Goal: Task Accomplishment & Management: Use online tool/utility

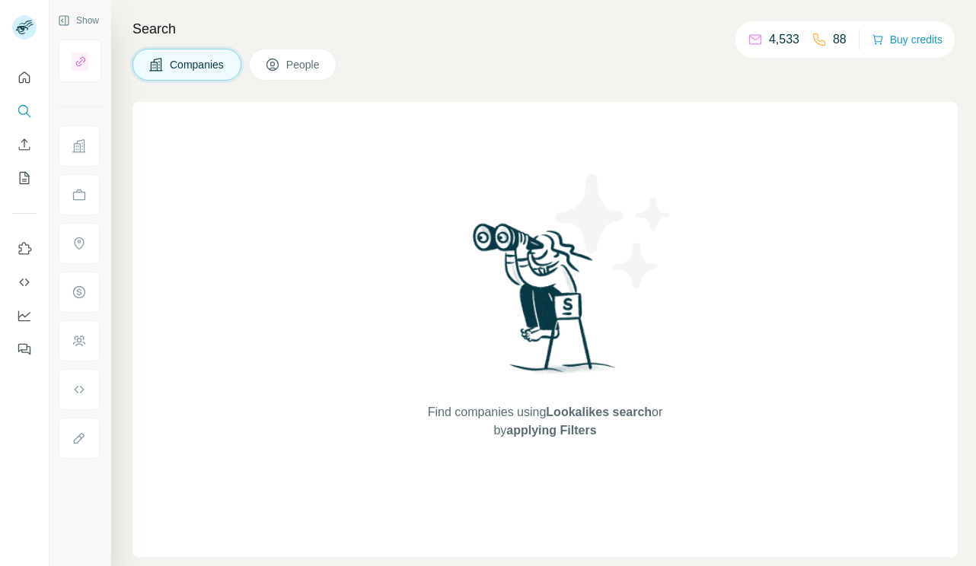
click at [778, 41] on p "4,533" at bounding box center [784, 39] width 30 height 18
click at [749, 41] on icon at bounding box center [755, 40] width 12 height 10
click at [32, 107] on button "Search" at bounding box center [24, 110] width 24 height 27
click at [24, 142] on icon "Enrich CSV" at bounding box center [24, 144] width 15 height 15
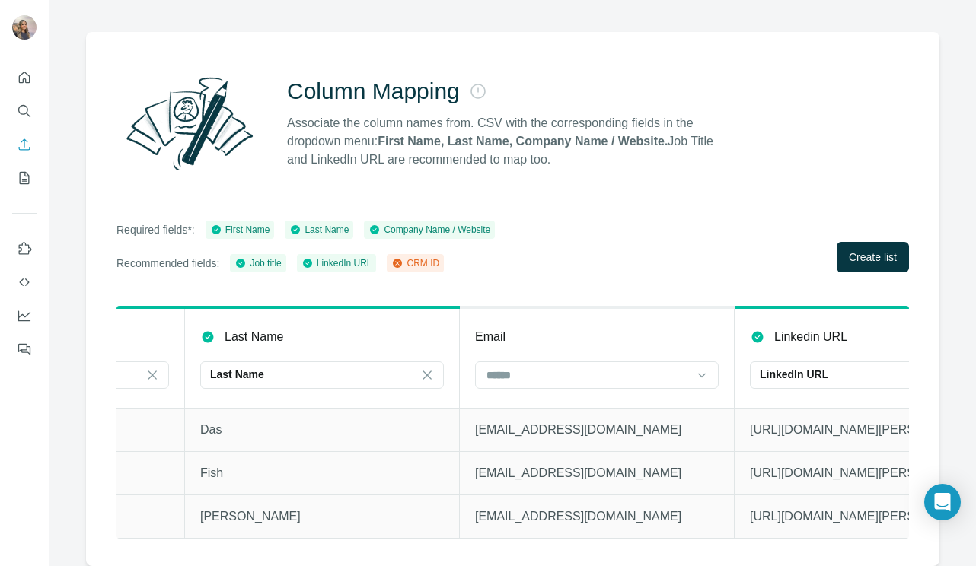
scroll to position [0, 496]
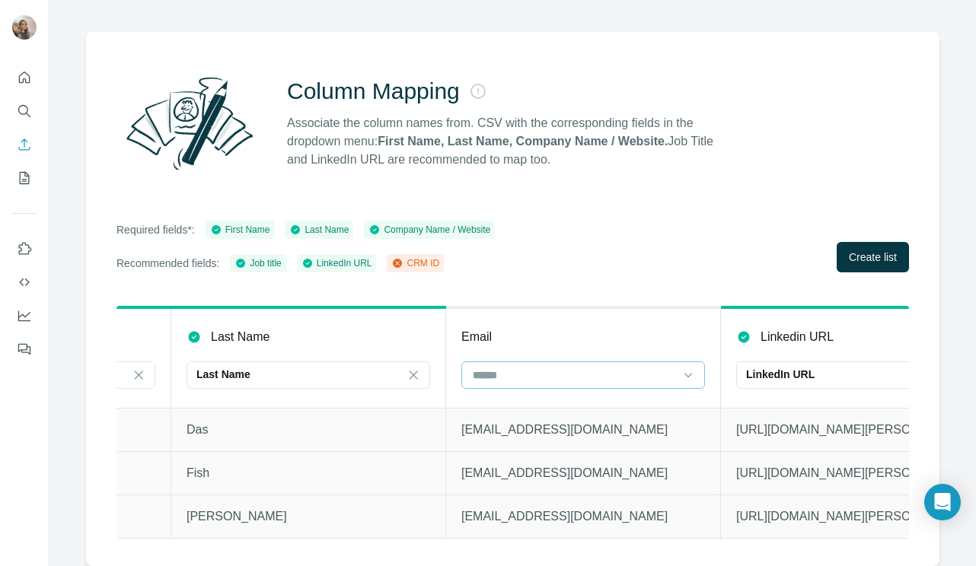
click at [528, 377] on div at bounding box center [583, 375] width 244 height 27
click at [534, 335] on th "Email" at bounding box center [583, 358] width 275 height 101
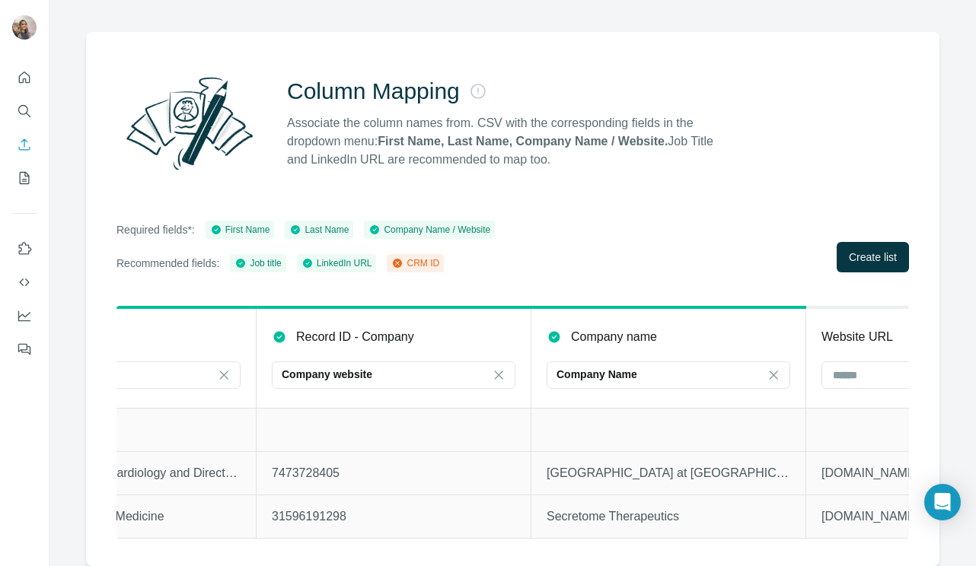
scroll to position [0, 1512]
click at [495, 371] on icon at bounding box center [497, 375] width 8 height 8
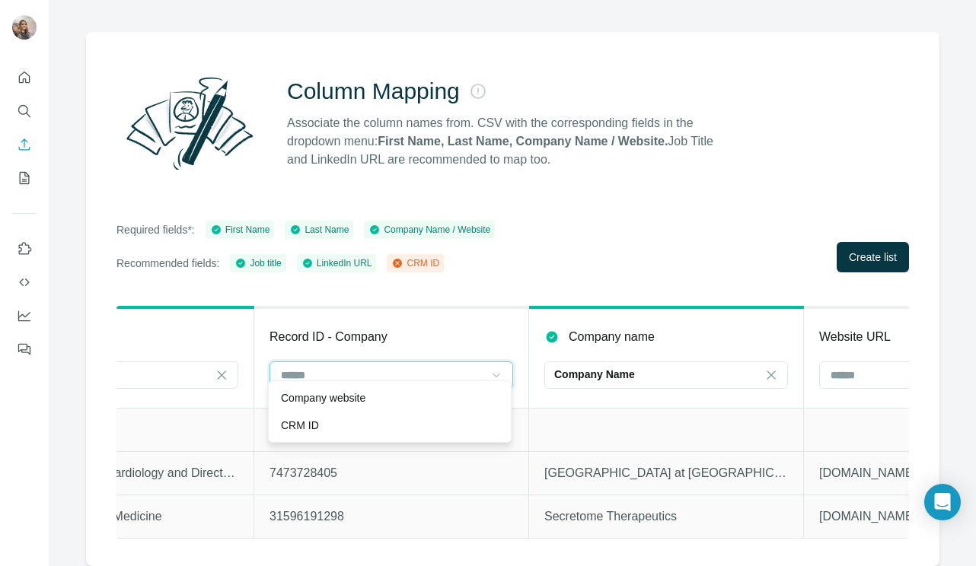
scroll to position [0, 1693]
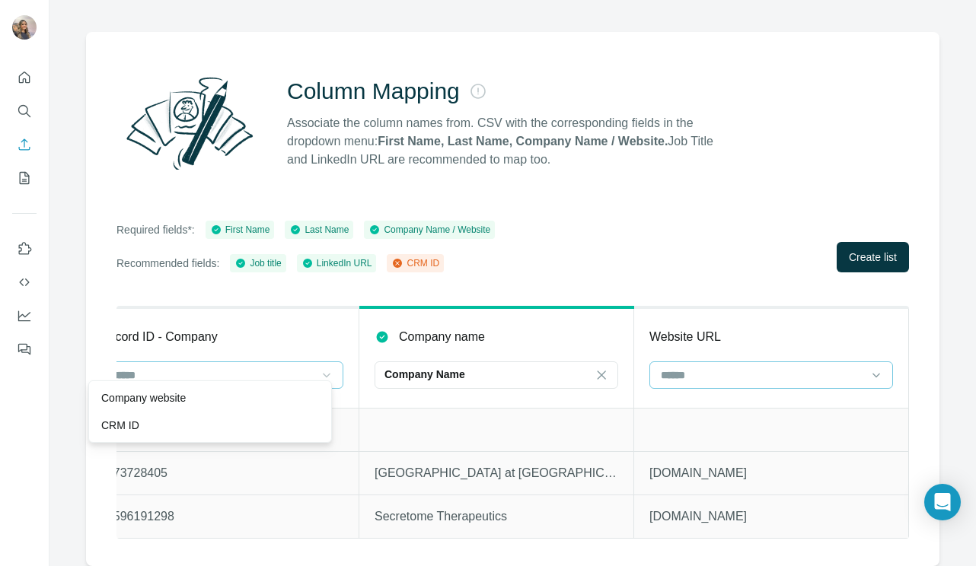
click at [663, 367] on input at bounding box center [762, 375] width 206 height 17
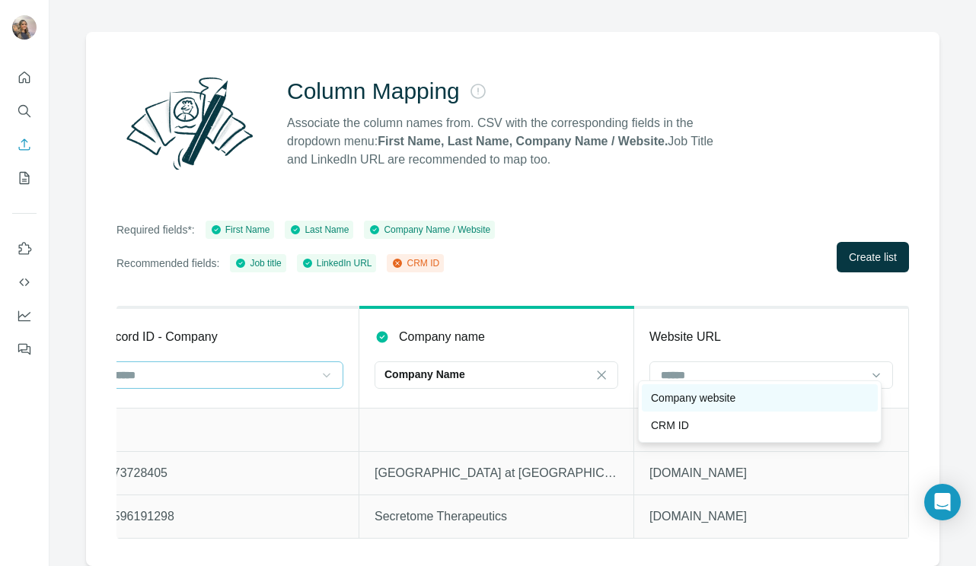
click at [676, 401] on p "Company website" at bounding box center [693, 398] width 85 height 15
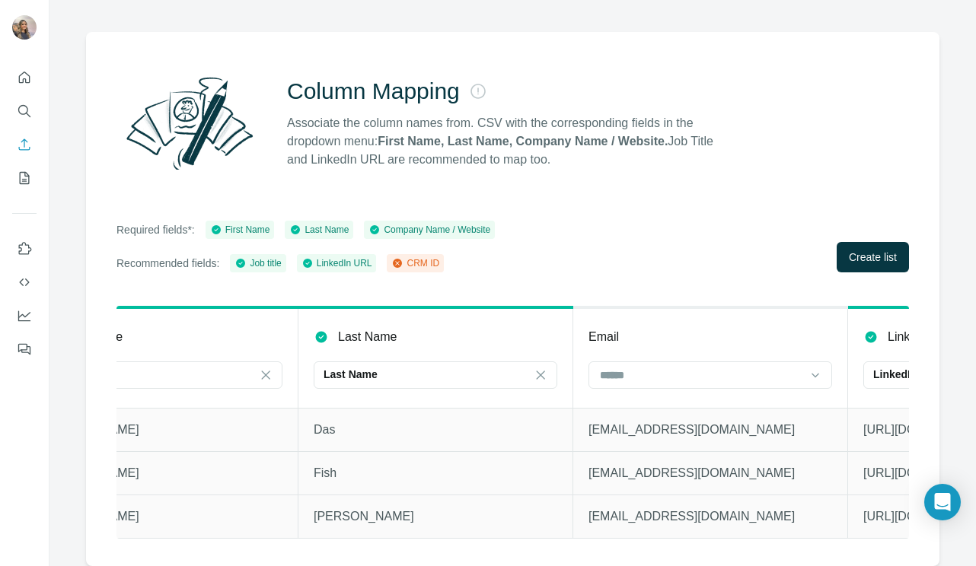
scroll to position [0, 0]
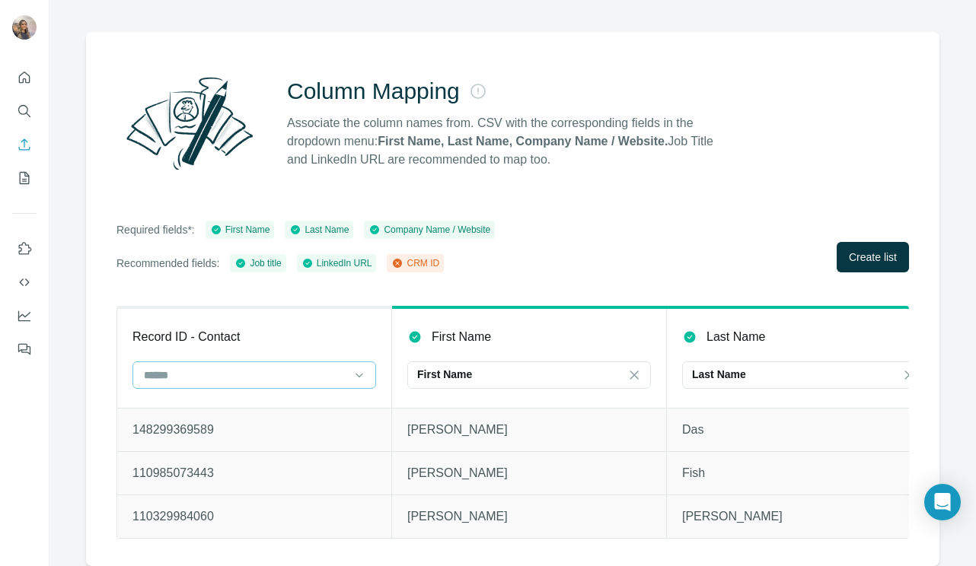
click at [274, 367] on input at bounding box center [245, 375] width 206 height 17
click at [268, 403] on div "CRM ID" at bounding box center [254, 398] width 218 height 15
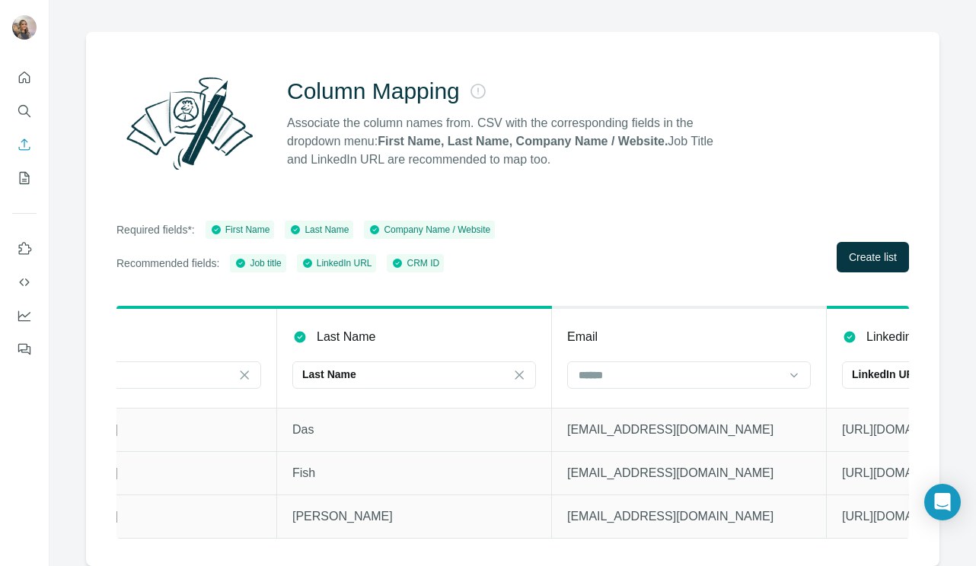
scroll to position [0, 649]
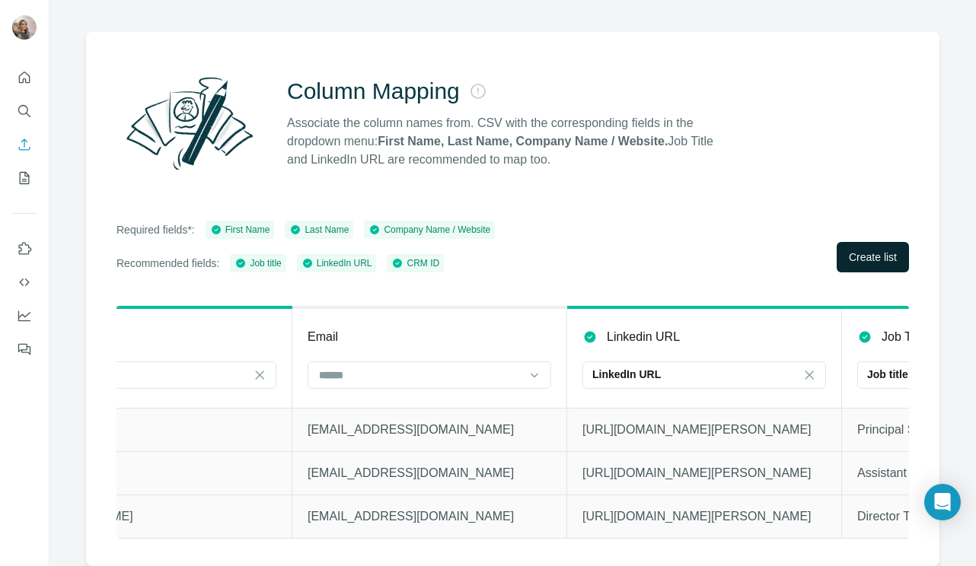
click at [837, 253] on button "Create list" at bounding box center [873, 257] width 72 height 30
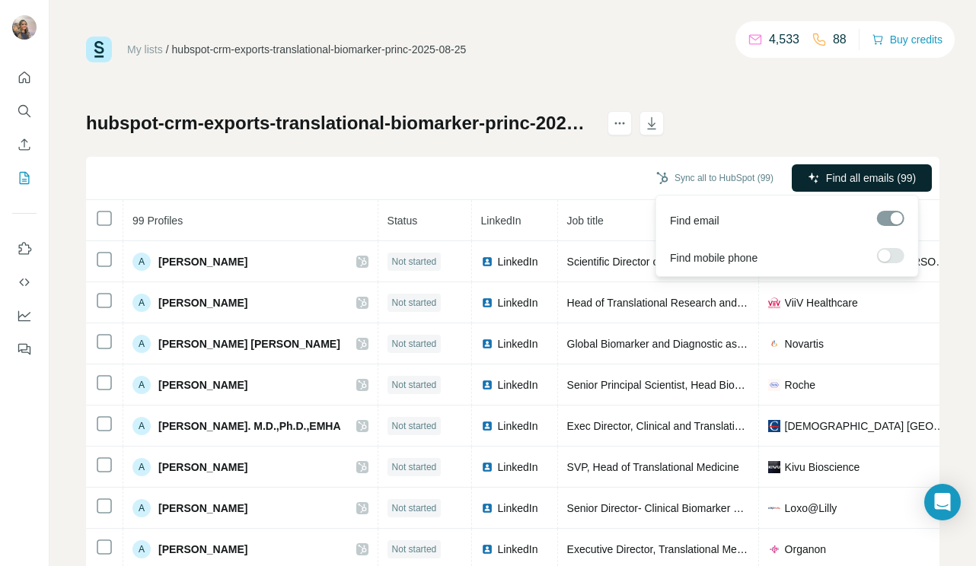
click at [826, 178] on span "Find all emails (99)" at bounding box center [871, 178] width 90 height 15
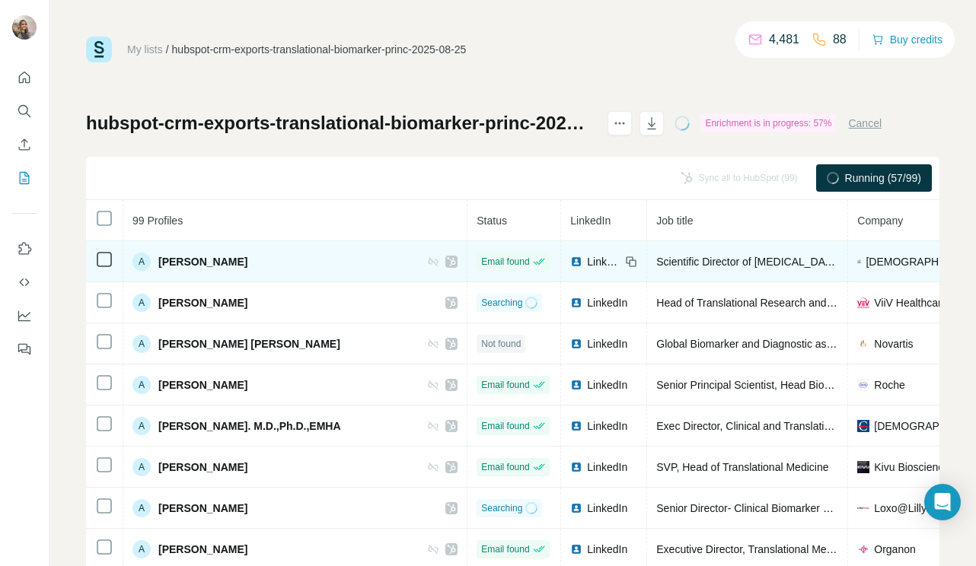
click at [627, 259] on icon at bounding box center [630, 260] width 7 height 7
click at [625, 263] on icon at bounding box center [631, 262] width 12 height 12
click at [587, 263] on span "LinkedIn" at bounding box center [604, 261] width 34 height 15
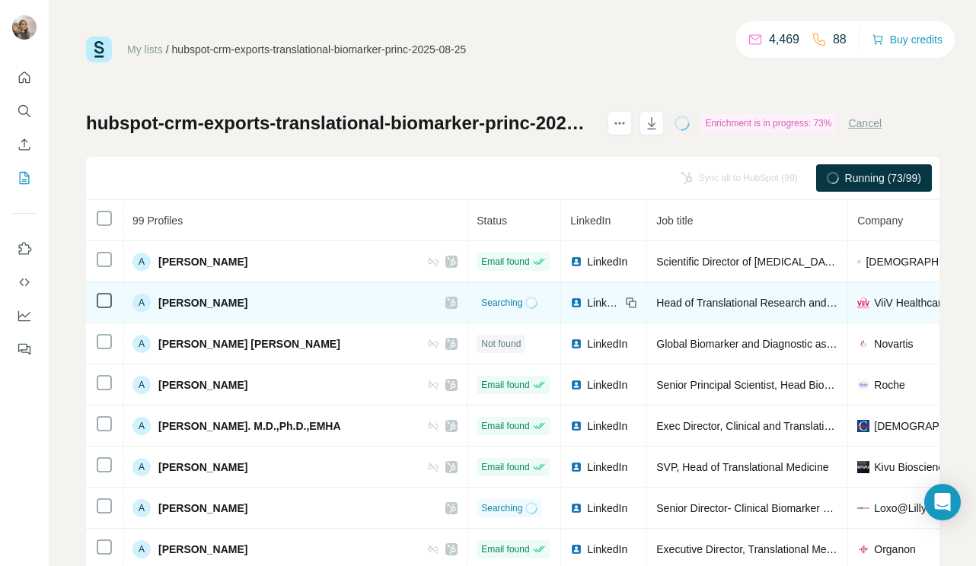
click at [587, 302] on span "LinkedIn" at bounding box center [604, 302] width 34 height 15
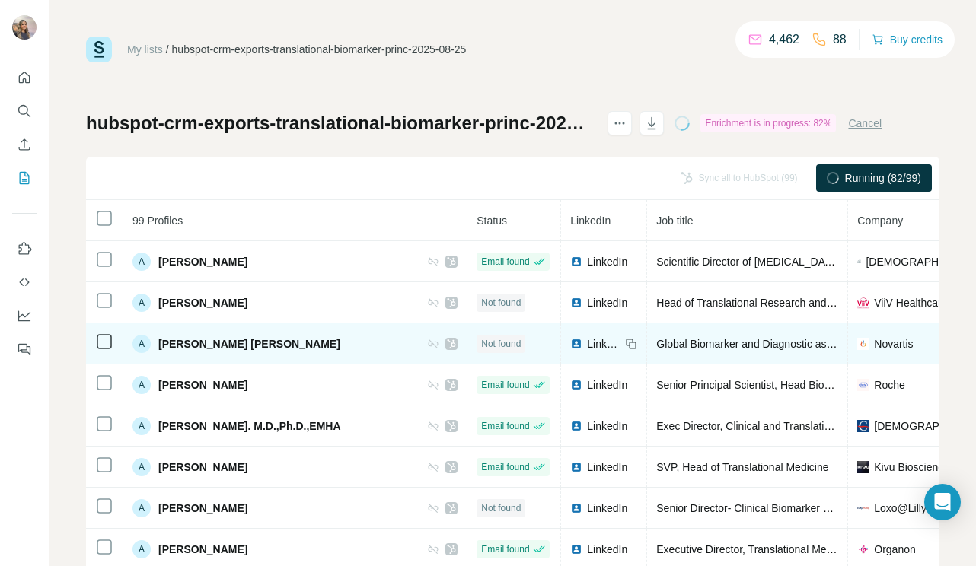
scroll to position [10, 0]
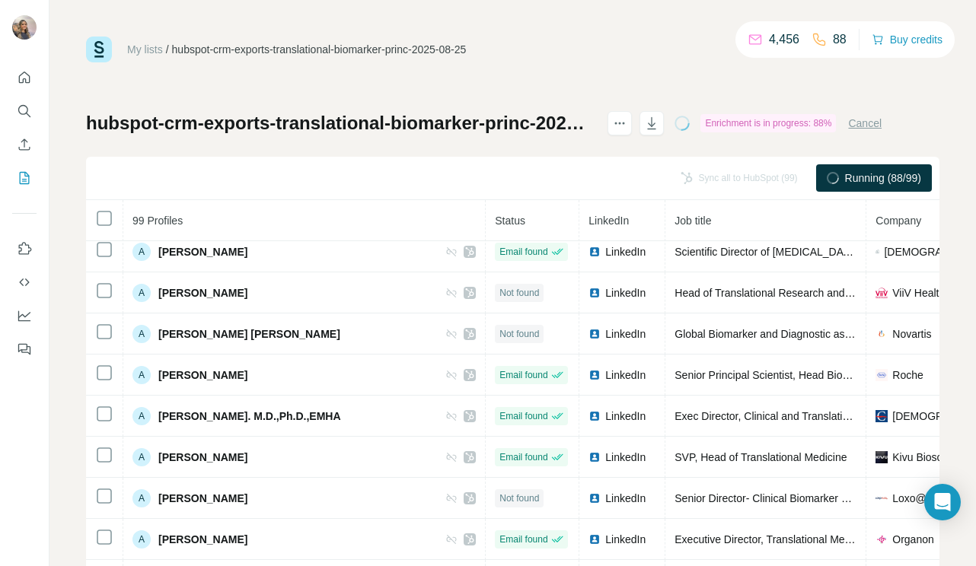
click at [696, 62] on div "My lists / hubspot-crm-exports-translational-biomarker-princ-2025-08-25 4,456 8…" at bounding box center [513, 50] width 854 height 26
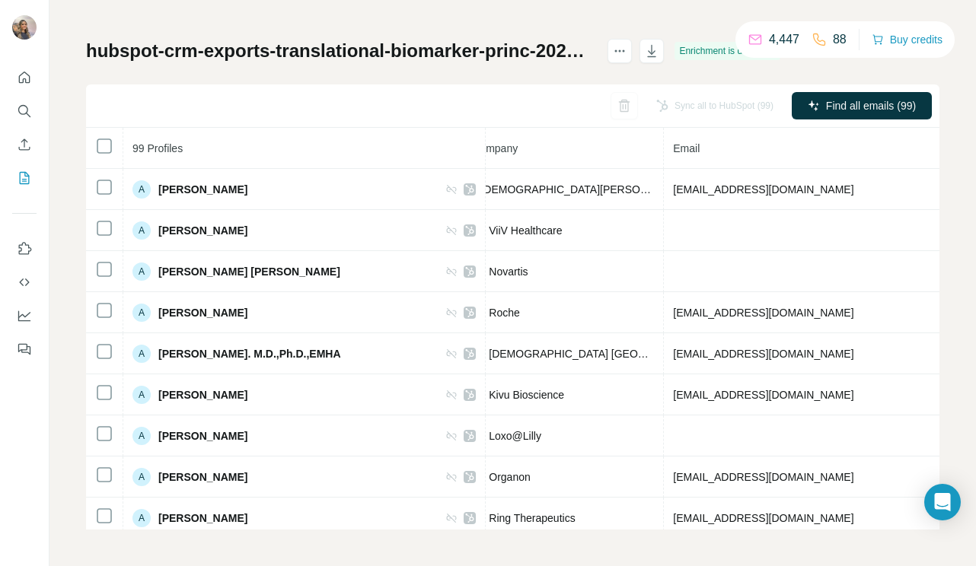
scroll to position [42, 0]
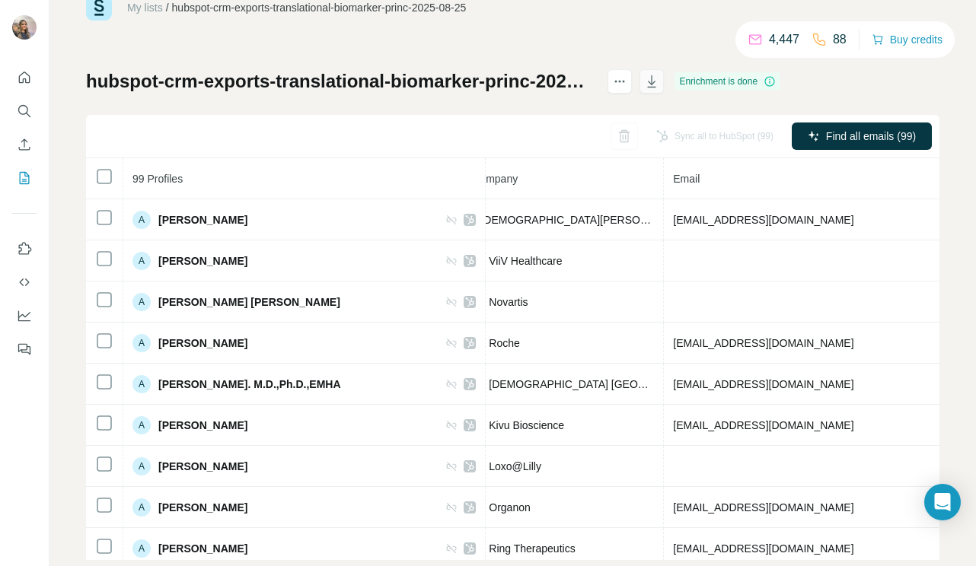
click at [659, 83] on icon "button" at bounding box center [651, 81] width 15 height 15
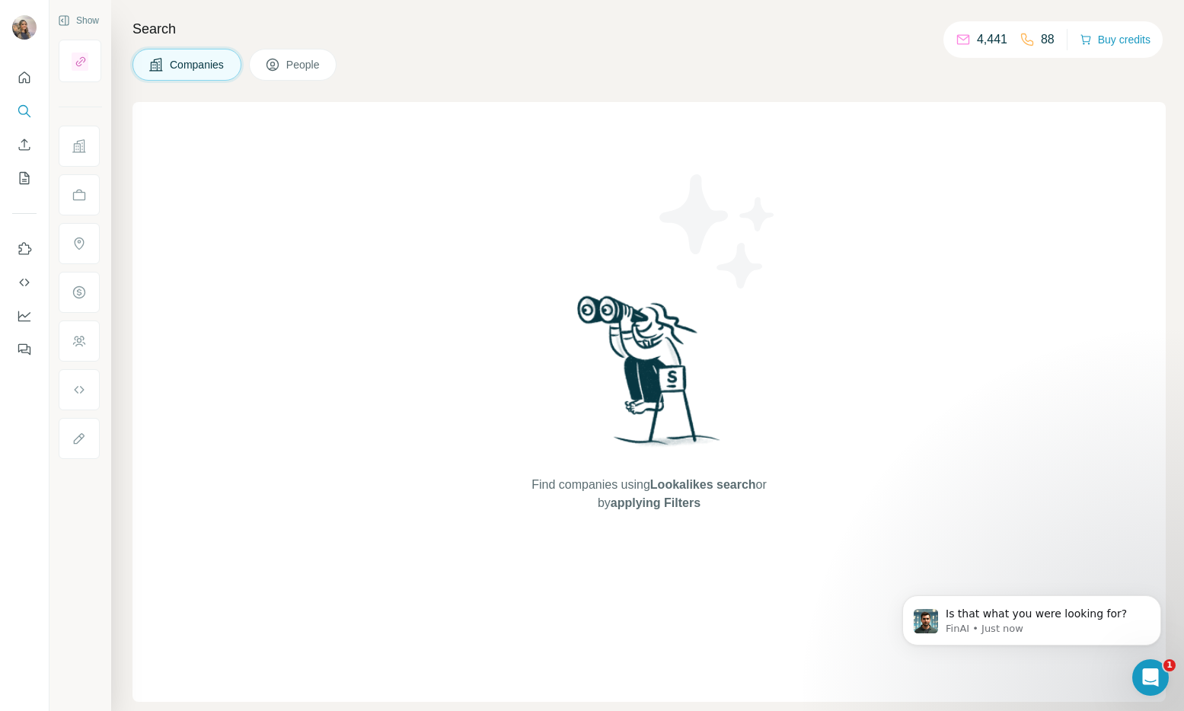
click at [27, 81] on icon "Quick start" at bounding box center [24, 77] width 15 height 15
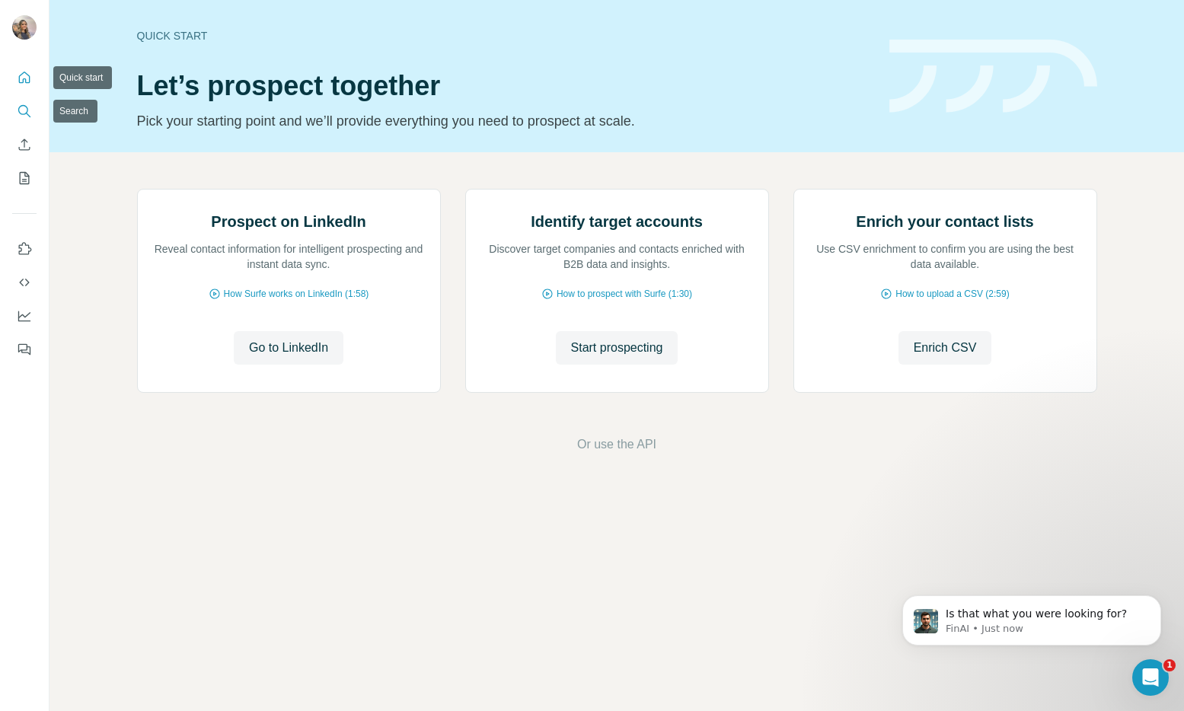
click at [18, 123] on button "Search" at bounding box center [24, 110] width 24 height 27
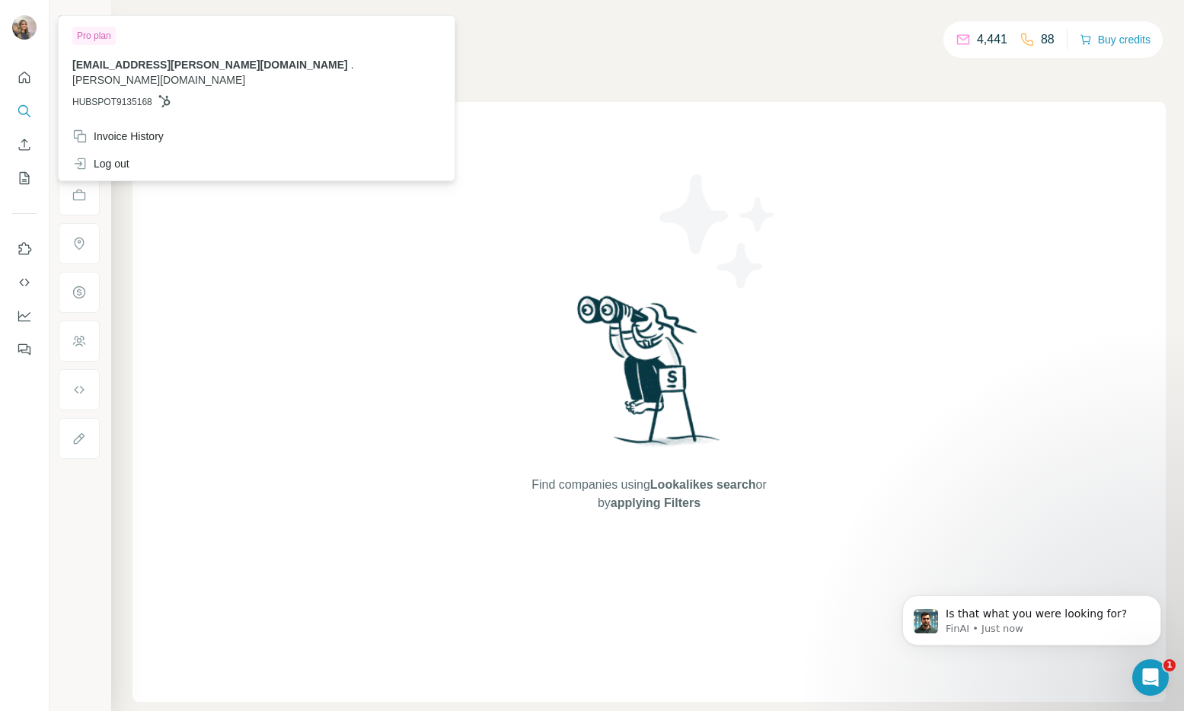
click at [18, 29] on img at bounding box center [24, 27] width 24 height 24
click at [96, 23] on div "Pro plan [EMAIL_ADDRESS][PERSON_NAME][DOMAIN_NAME] . [PERSON_NAME][DOMAIN_NAME]…" at bounding box center [257, 71] width 390 height 104
click at [119, 129] on div "Invoice History" at bounding box center [117, 136] width 91 height 15
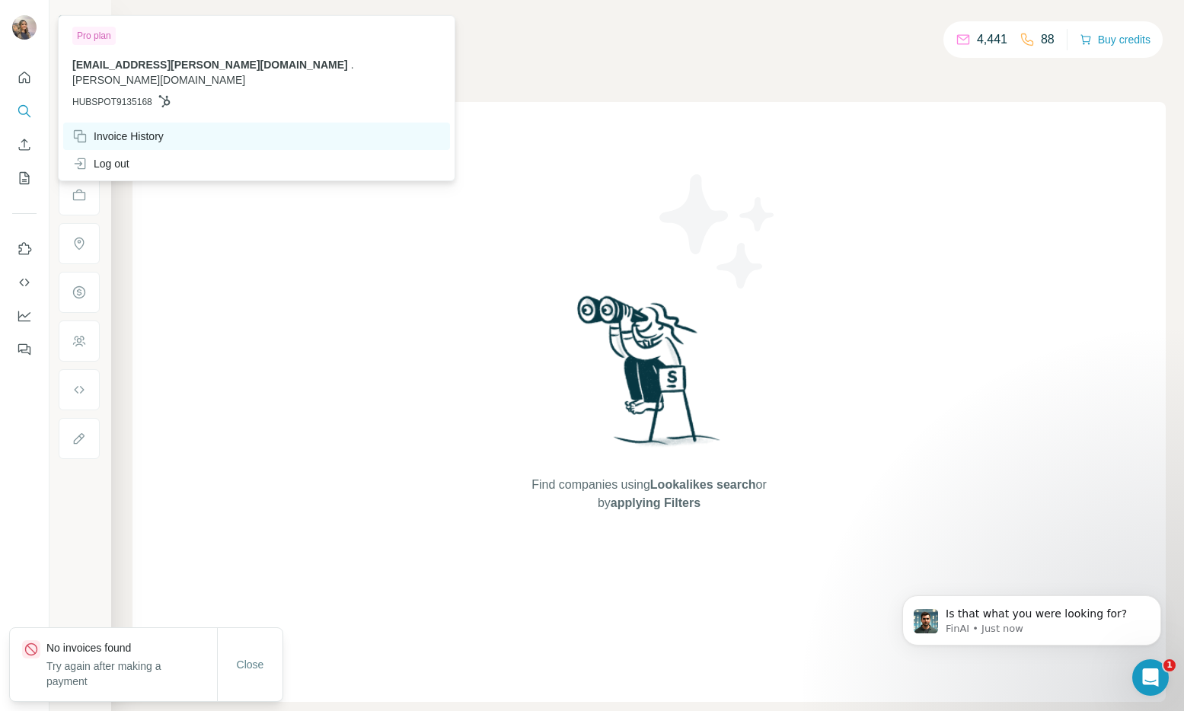
click at [119, 129] on div "Invoice History" at bounding box center [117, 136] width 91 height 15
click at [247, 683] on div "Close" at bounding box center [249, 664] width 65 height 73
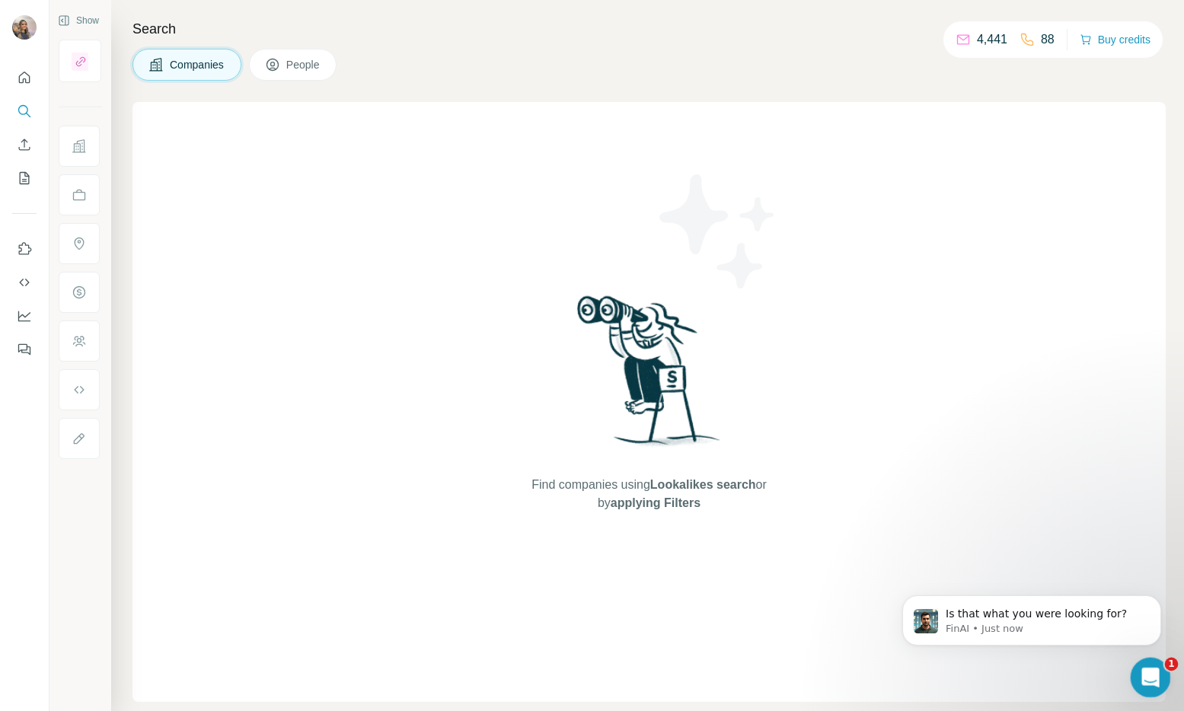
click at [1163, 669] on div "Open Intercom Messenger" at bounding box center [1148, 675] width 50 height 50
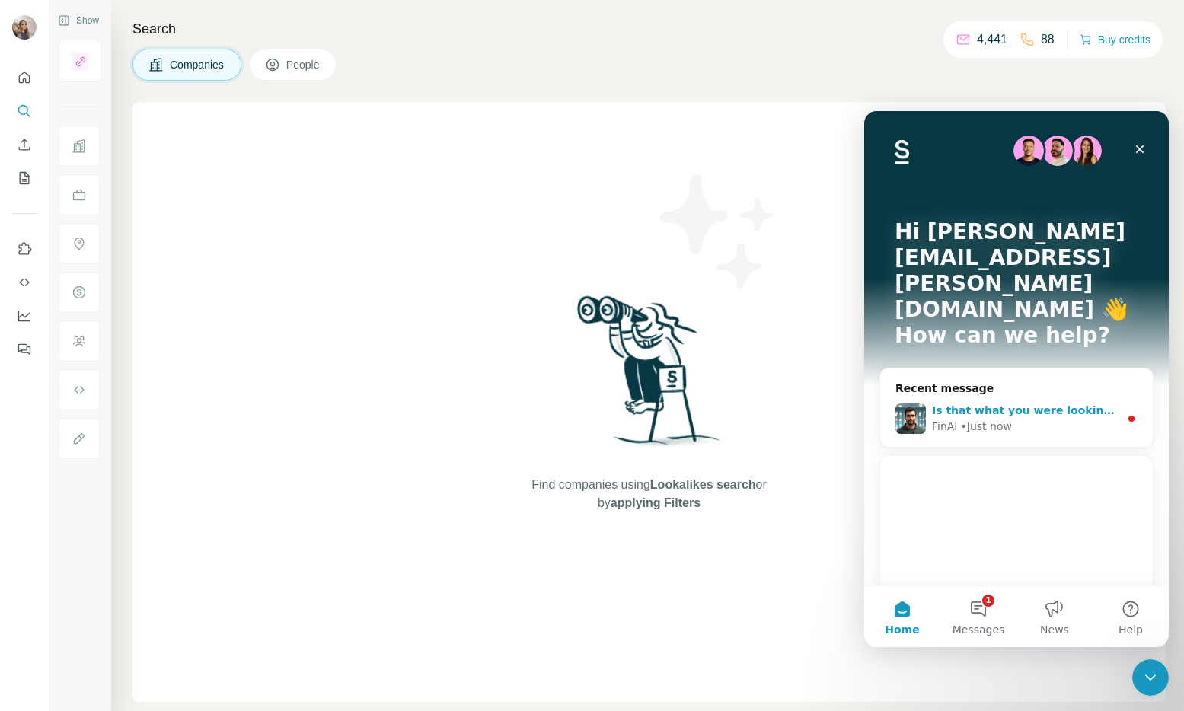
click at [1004, 404] on span "Is that what you were looking for?" at bounding box center [1035, 410] width 206 height 12
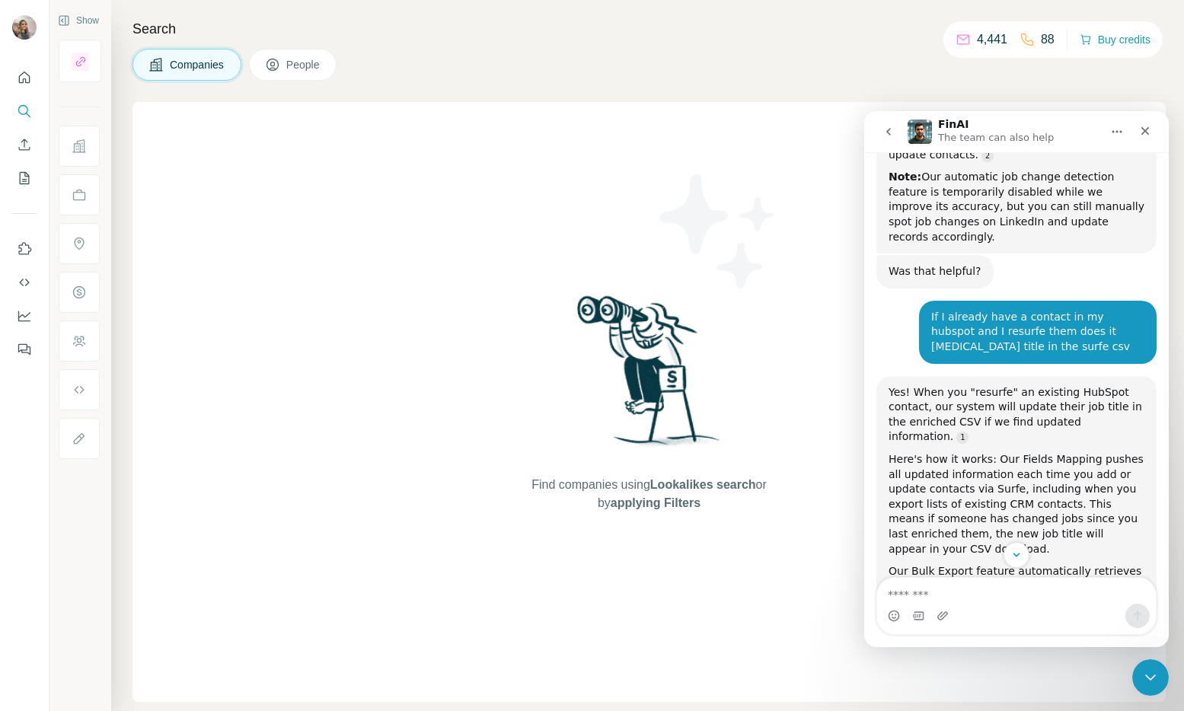
scroll to position [486, 0]
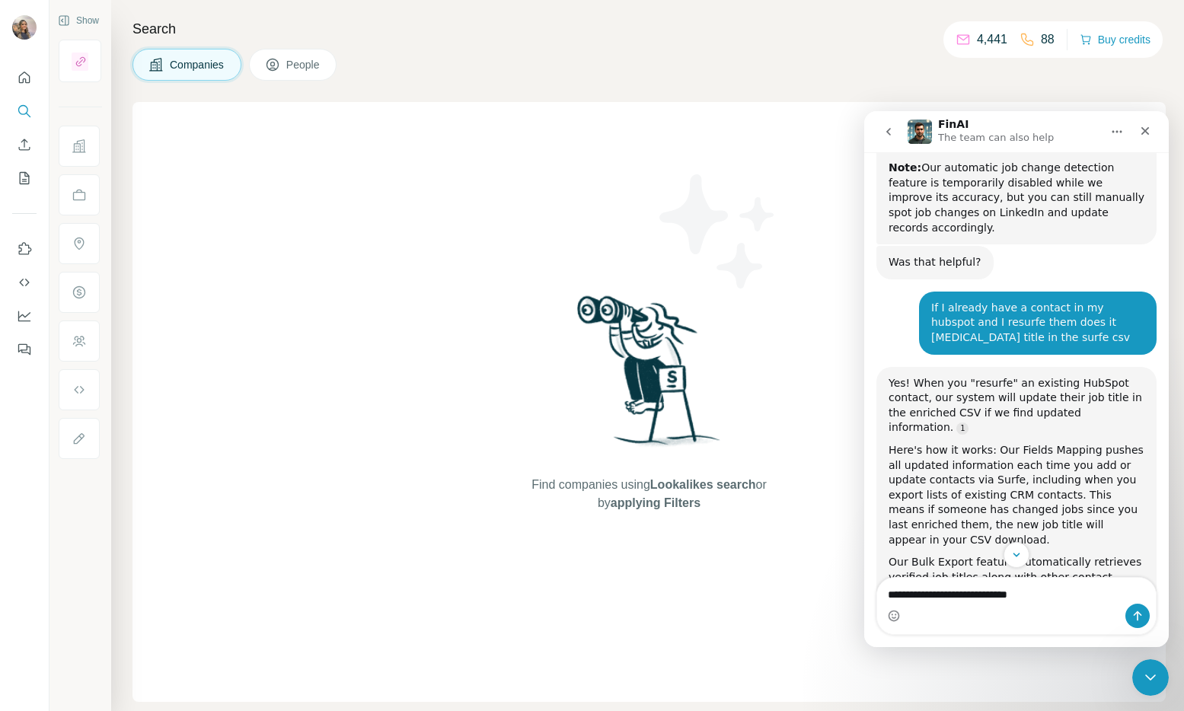
type textarea "**********"
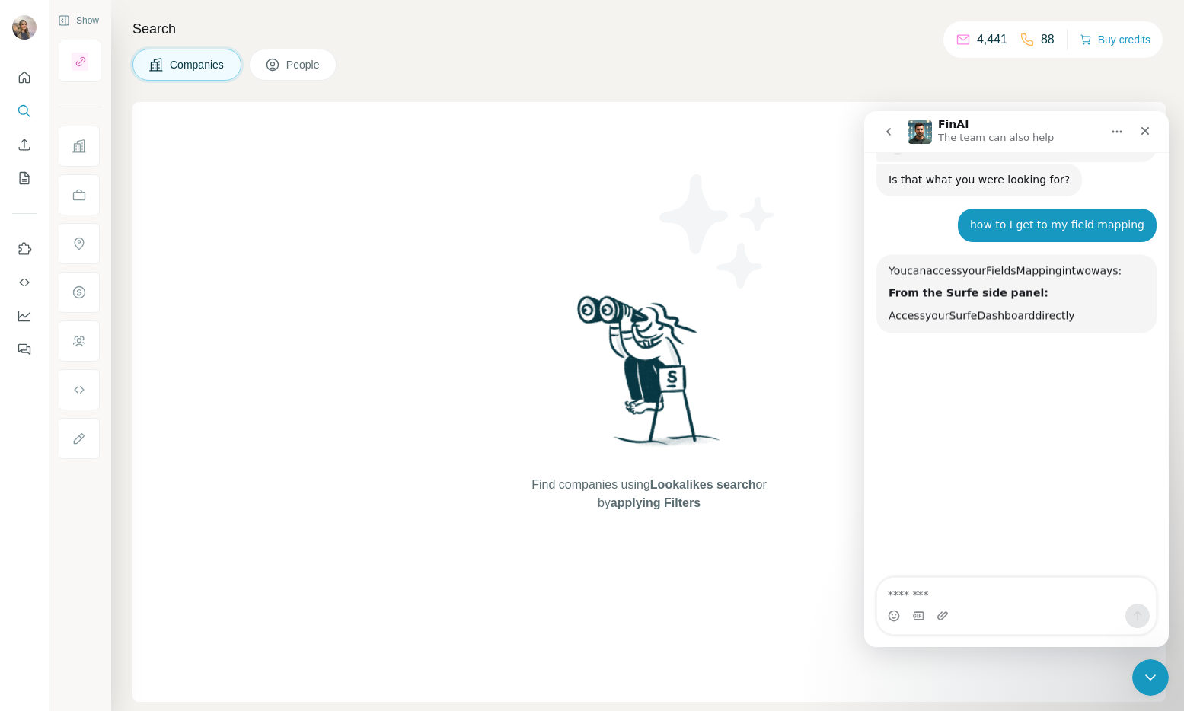
scroll to position [1019, 0]
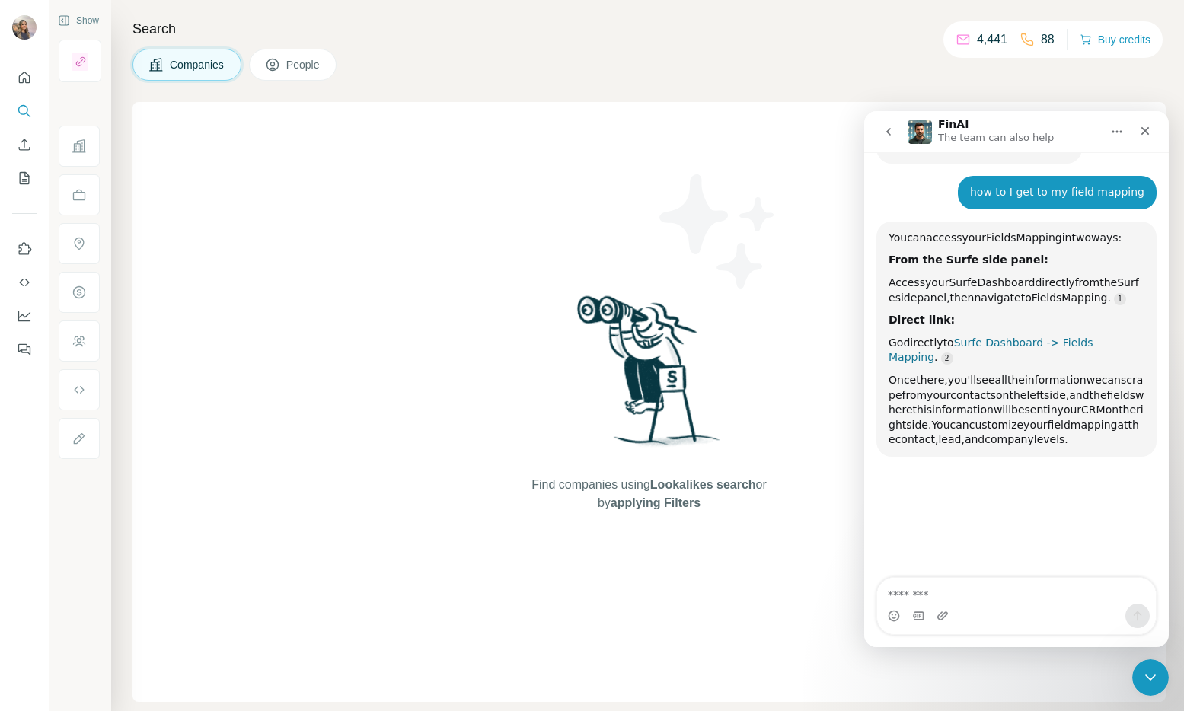
click at [1007, 337] on link "Surfe Dashboard -> Fields Mapping" at bounding box center [991, 350] width 204 height 27
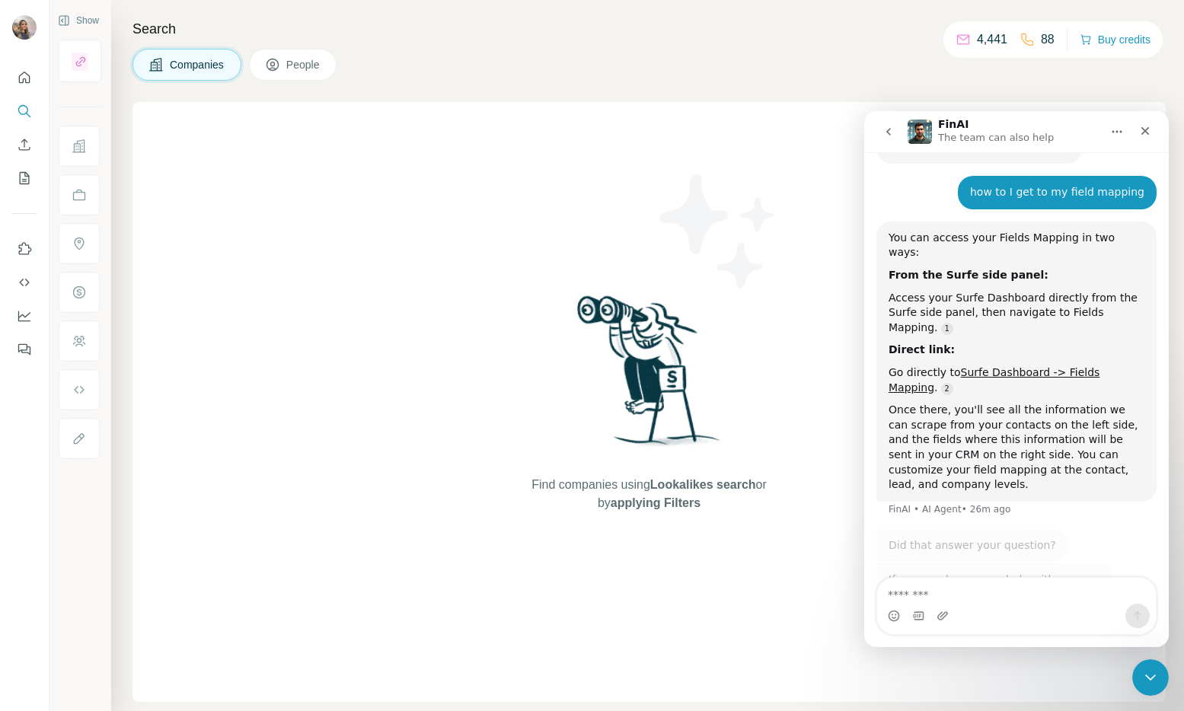
scroll to position [1051, 0]
